Goal: Check status: Check status

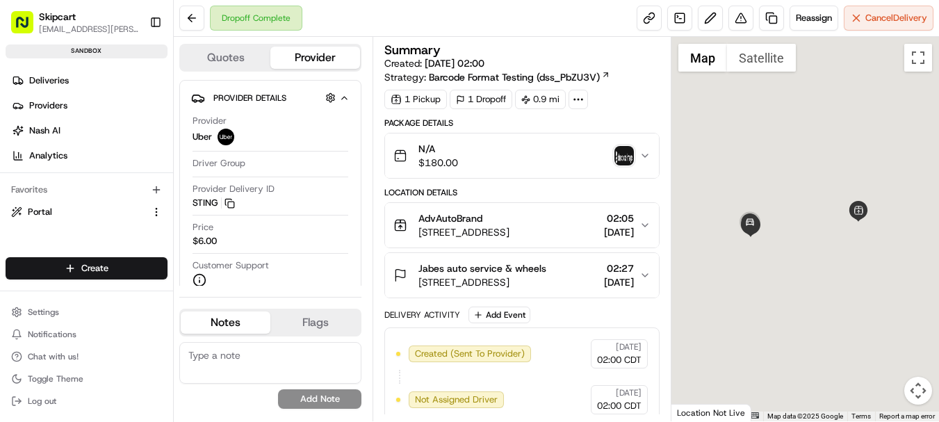
click at [564, 149] on div "N/A $180.00" at bounding box center [515, 156] width 245 height 28
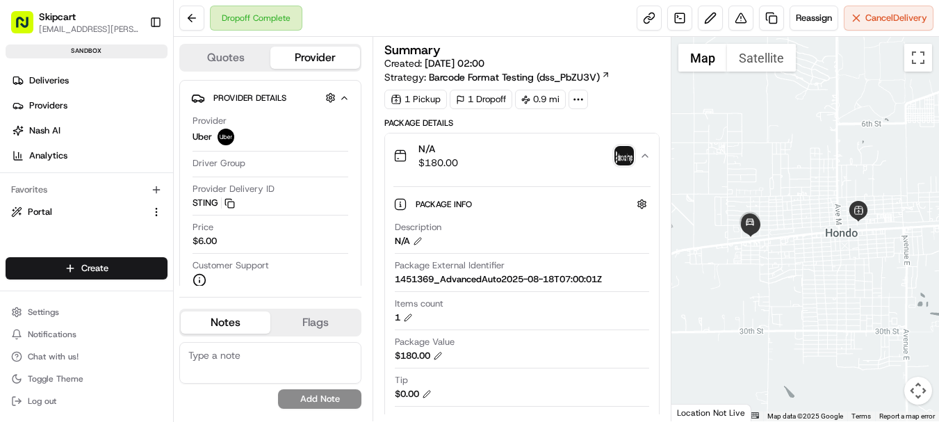
click at [564, 149] on div "N/A $180.00" at bounding box center [515, 156] width 245 height 28
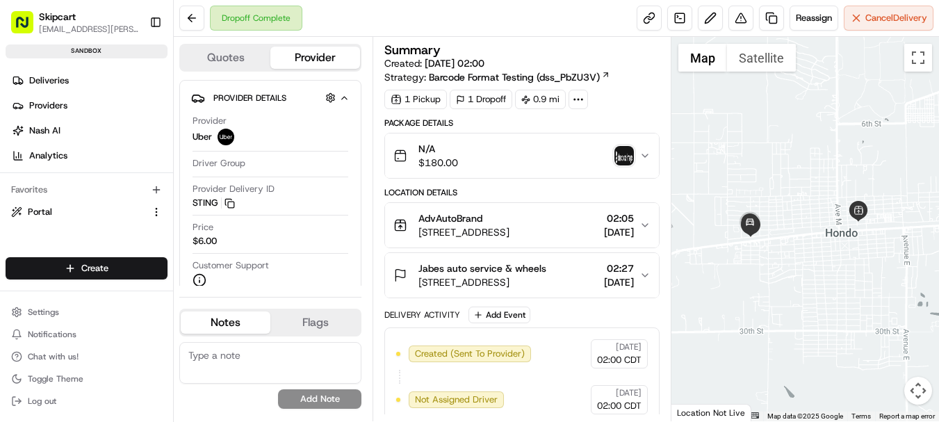
click at [564, 149] on div "N/A $180.00" at bounding box center [515, 156] width 245 height 28
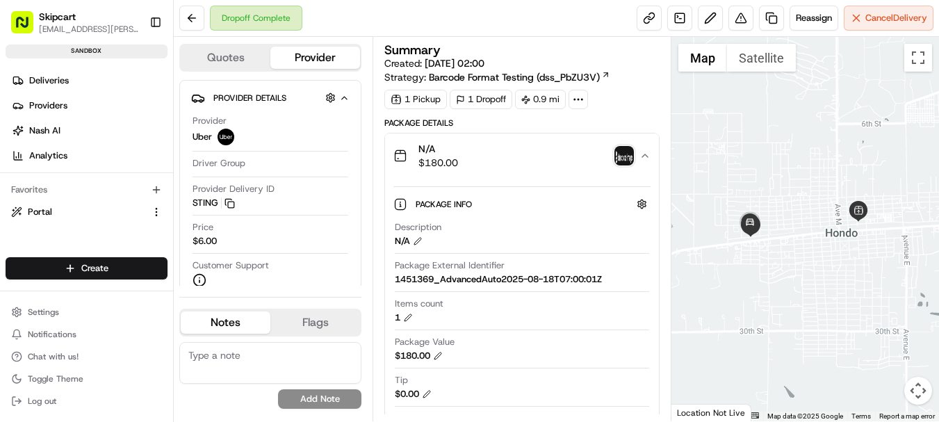
click at [557, 142] on div "N/A $180.00" at bounding box center [515, 156] width 245 height 28
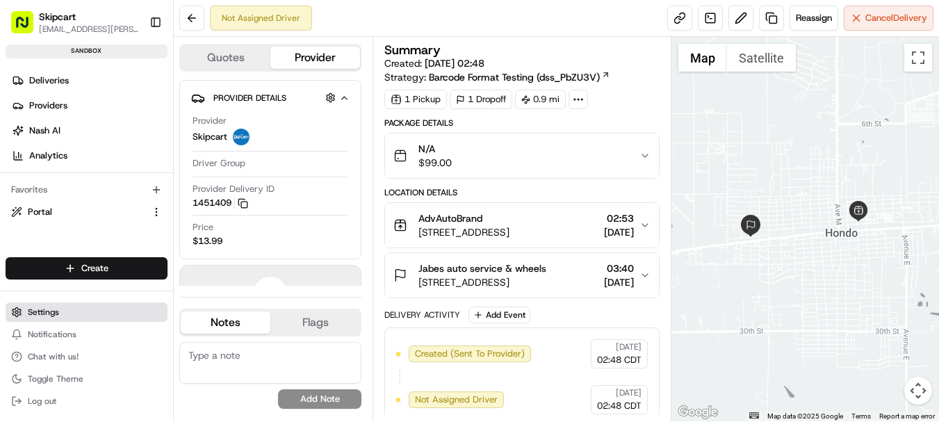
click at [38, 310] on span "Settings" at bounding box center [43, 312] width 31 height 11
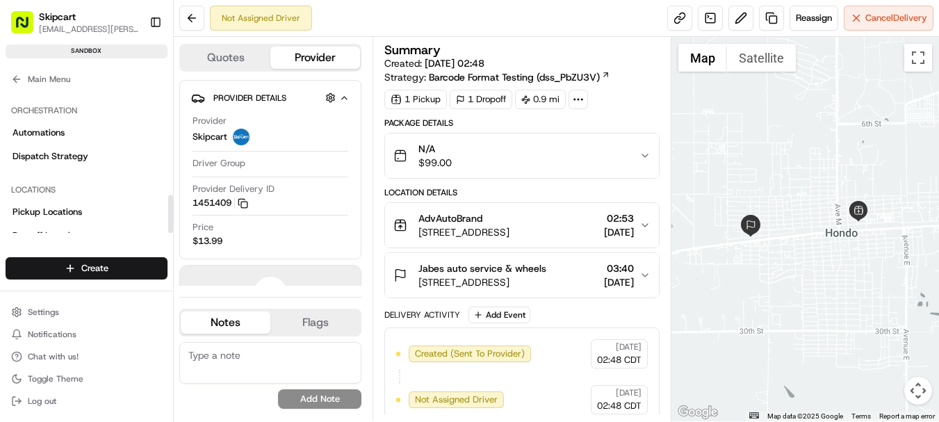
scroll to position [402, 0]
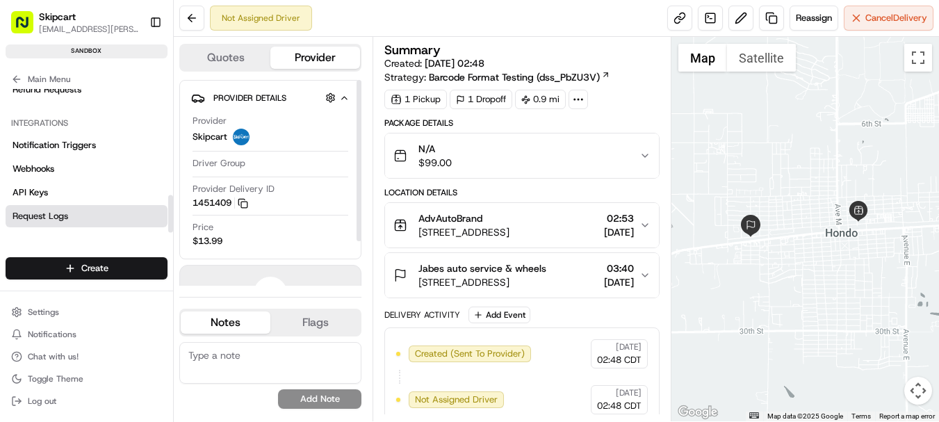
click at [56, 224] on link "Request Logs" at bounding box center [87, 216] width 162 height 22
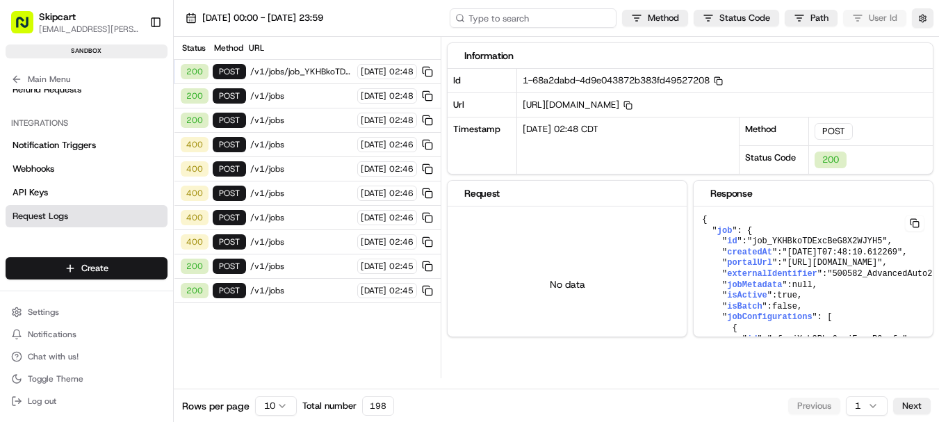
click at [537, 17] on input at bounding box center [533, 17] width 167 height 19
paste input "job_QKKxHWBEZveeP4mPZBVqgN"
type input "job_QKKxHWBEZveeP4mPZBVqgN"
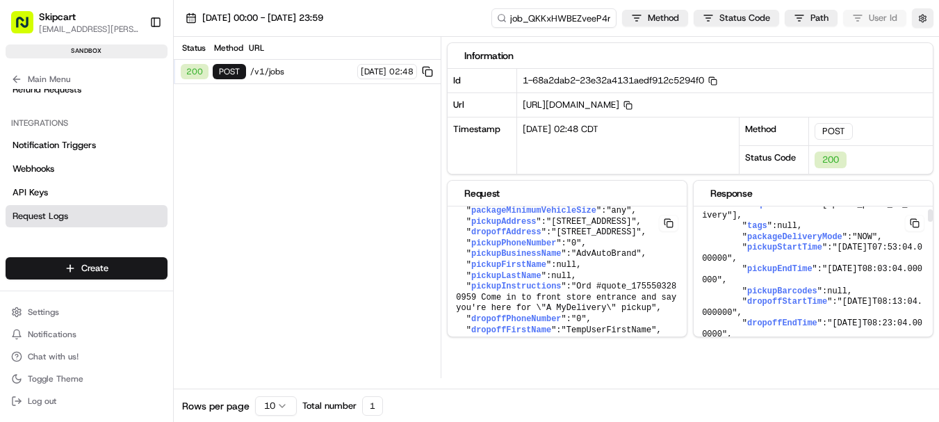
scroll to position [179, 0]
click at [541, 379] on span "dropoffStartTime" at bounding box center [506, 384] width 70 height 10
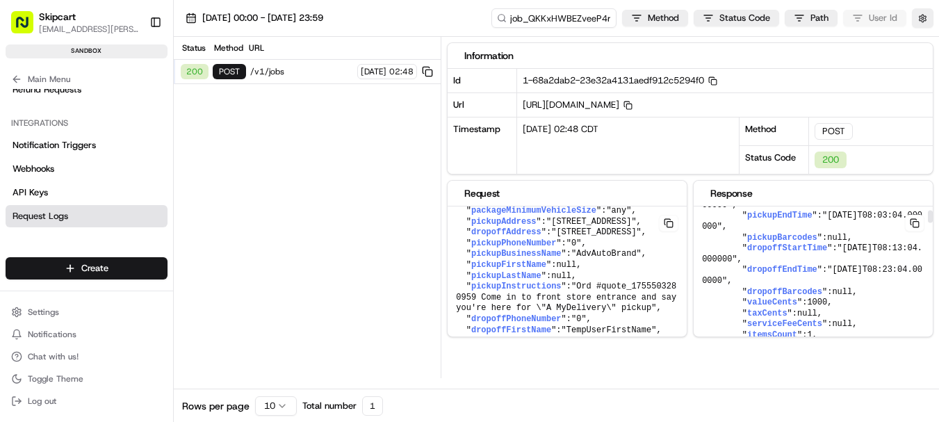
scroll to position [240, 0]
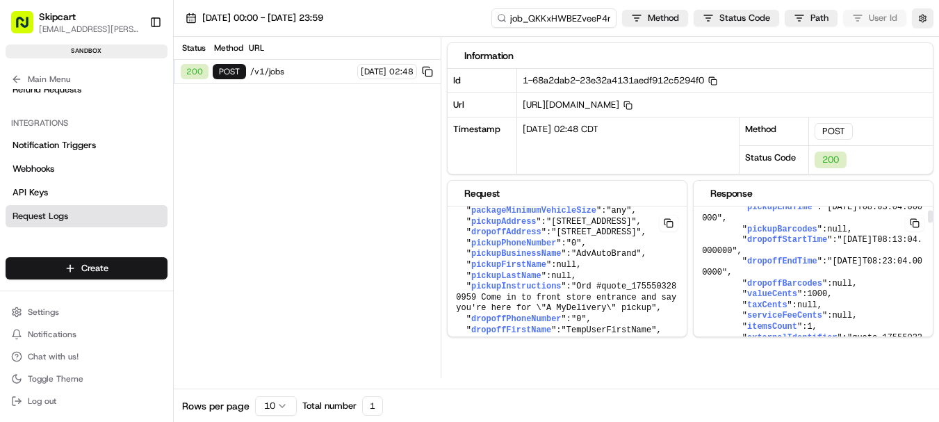
click at [687, 297] on pre "{ " id ": "job_QKKxHWBEZveeP4mPZBVqgN" , " createdAt ": "[DATE]T07:48:02.679481…" at bounding box center [567, 314] width 239 height 342
drag, startPoint x: 758, startPoint y: 293, endPoint x: 709, endPoint y: 268, distance: 55.3
click at [687, 268] on pre "{ " id ": "job_QKKxHWBEZveeP4mPZBVqgN" , " createdAt ": "[DATE]T07:48:02.679481…" at bounding box center [567, 314] width 239 height 342
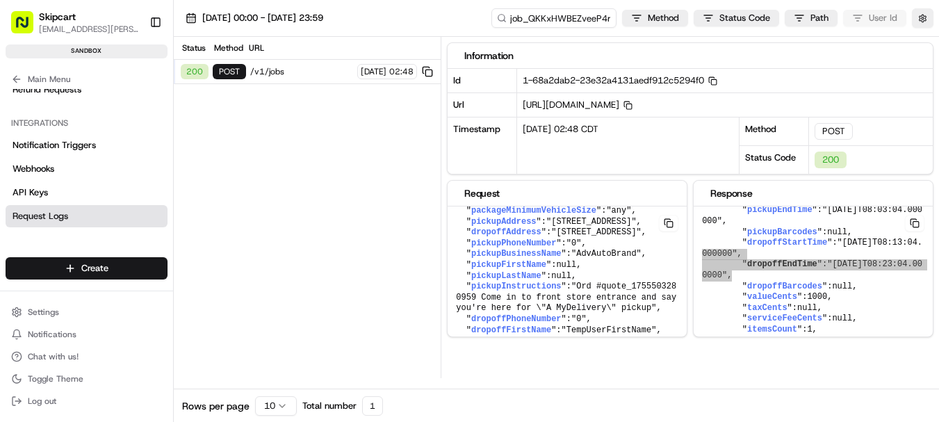
scroll to position [210, 0]
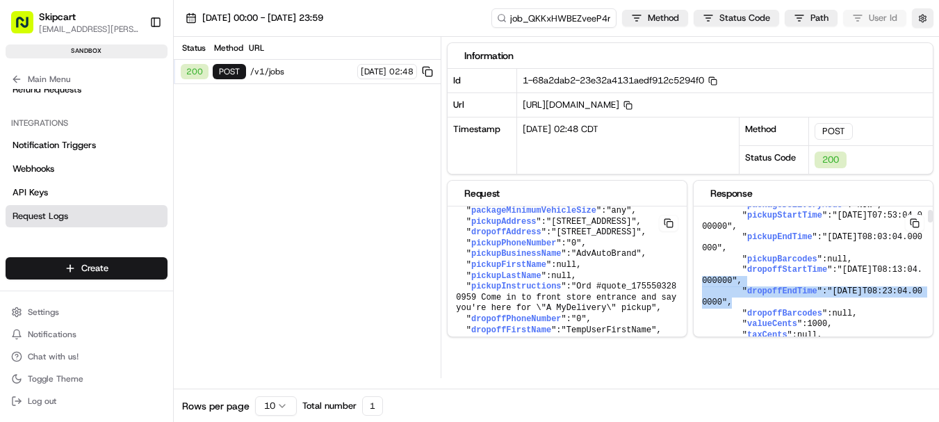
click at [678, 226] on button at bounding box center [668, 223] width 19 height 17
click at [678, 225] on button at bounding box center [668, 223] width 19 height 17
click at [570, 258] on pre "{ " packageDescription ": "N/A" , " packageValue ": 10 , " currency ": "USD" , …" at bounding box center [567, 314] width 239 height 342
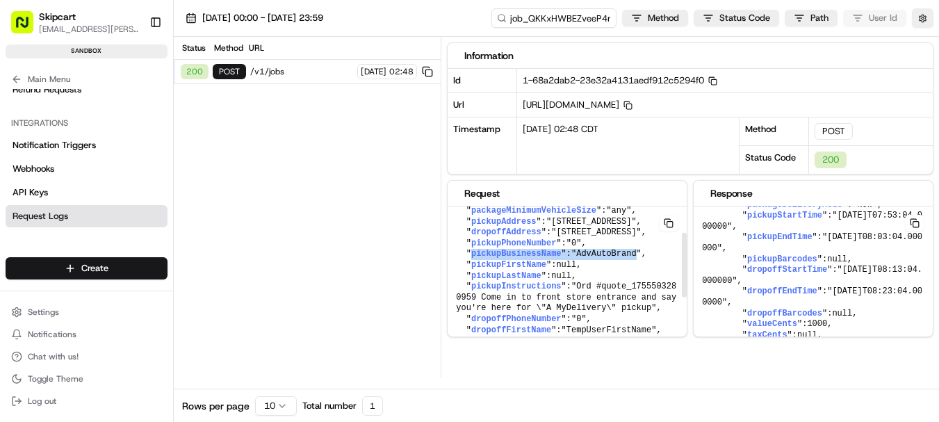
drag, startPoint x: 472, startPoint y: 275, endPoint x: 644, endPoint y: 281, distance: 172.5
click at [644, 281] on pre "{ " packageDescription ": "N/A" , " packageValue ": 10 , " currency ": "USD" , …" at bounding box center [567, 314] width 239 height 342
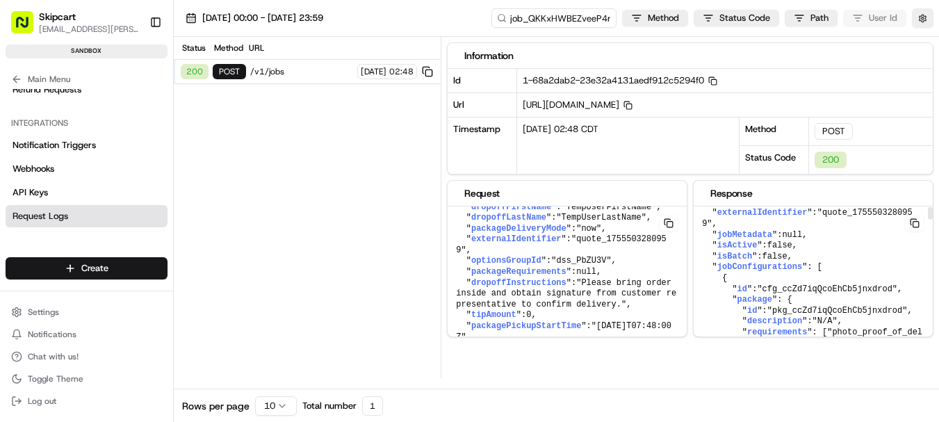
scroll to position [0, 0]
